Goal: Check status

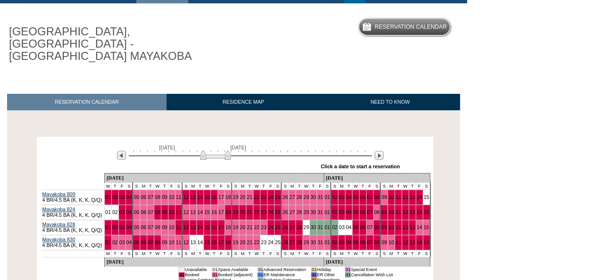
scroll to position [94, 0]
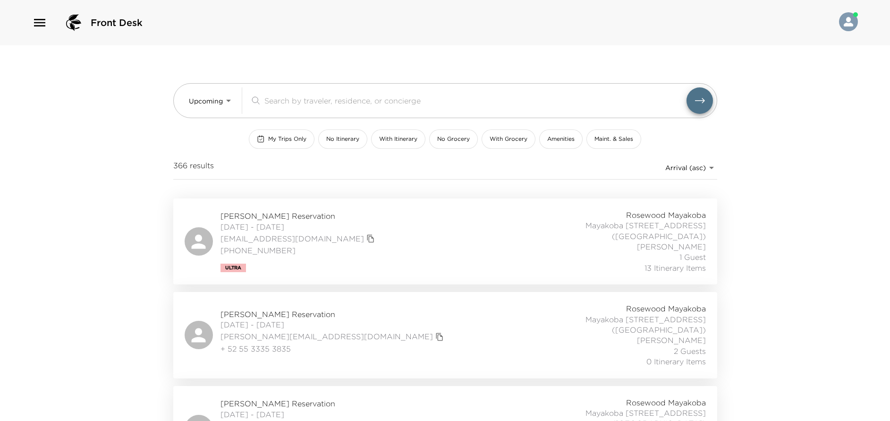
click at [391, 262] on div "[PERSON_NAME] Reservation [DATE] - [DATE] [EMAIL_ADDRESS][DOMAIN_NAME] [PHONE_N…" at bounding box center [445, 241] width 521 height 63
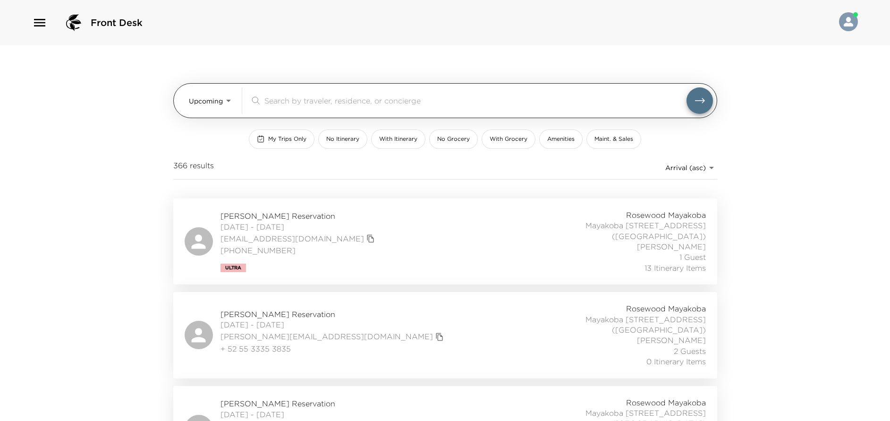
click at [324, 98] on input "search" at bounding box center [475, 100] width 422 height 11
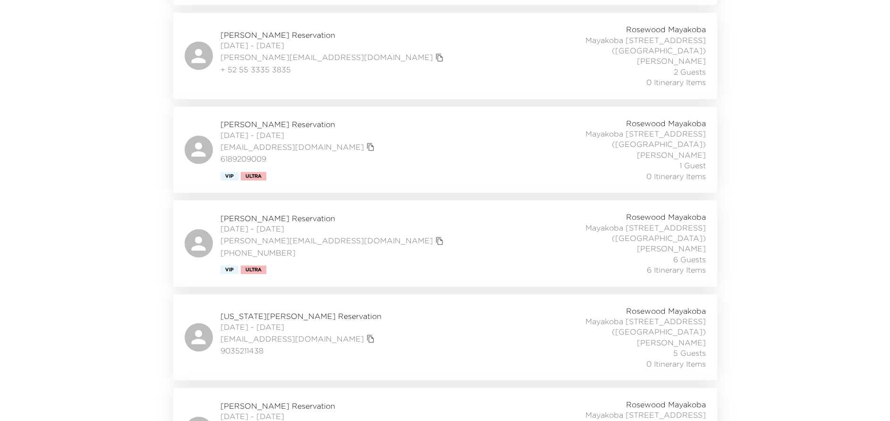
scroll to position [283, 0]
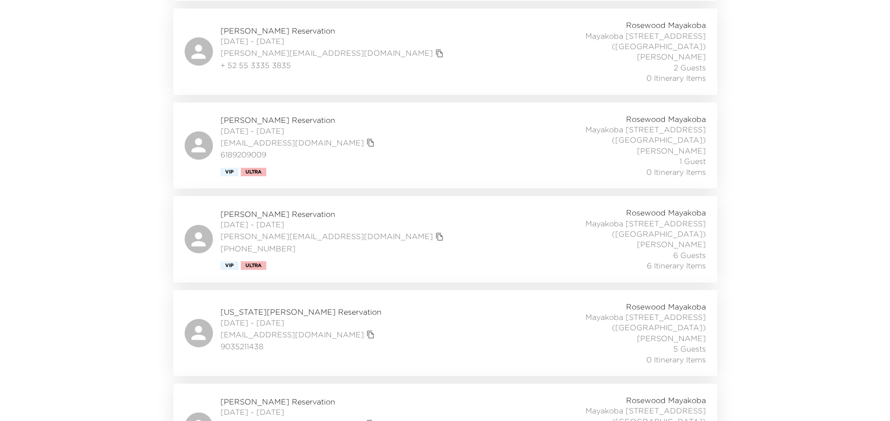
click at [387, 230] on div "Jim Bush Reservation 10/05/2025 - 10/11/2025 jim@breezeproduction.com (918) 671…" at bounding box center [445, 238] width 521 height 63
